Goal: Task Accomplishment & Management: Manage account settings

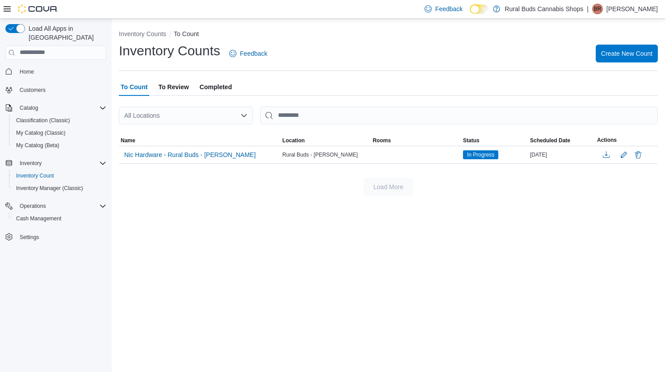
click at [175, 88] on span "To Review" at bounding box center [173, 87] width 30 height 18
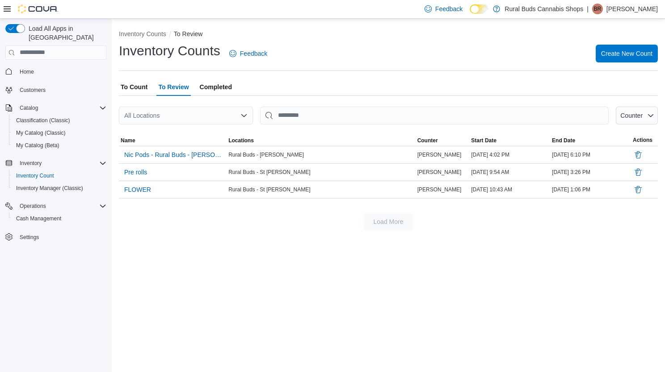
click at [212, 85] on span "Completed" at bounding box center [216, 87] width 32 height 18
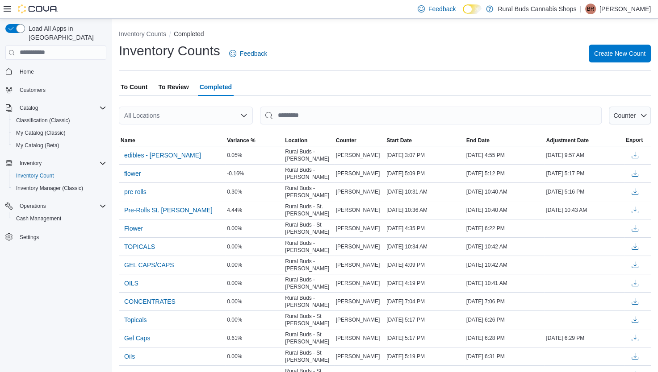
click at [137, 88] on span "To Count" at bounding box center [134, 87] width 27 height 18
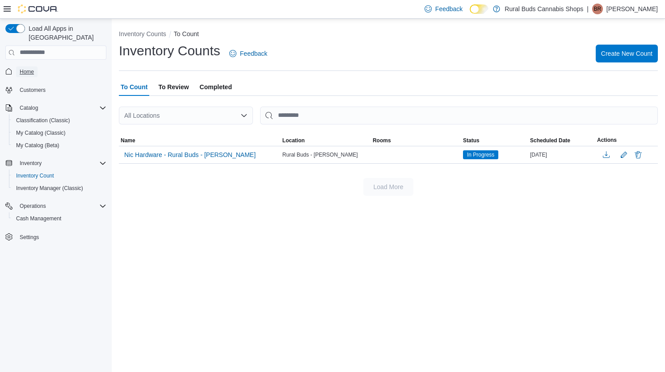
click at [36, 67] on link "Home" at bounding box center [26, 72] width 21 height 11
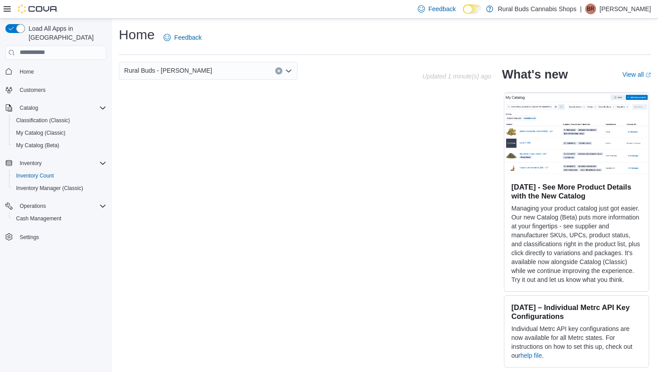
click at [622, 14] on p "[PERSON_NAME]" at bounding box center [624, 9] width 51 height 11
click at [604, 87] on span "Sign Out" at bounding box center [593, 86] width 24 height 9
